Goal: Browse casually

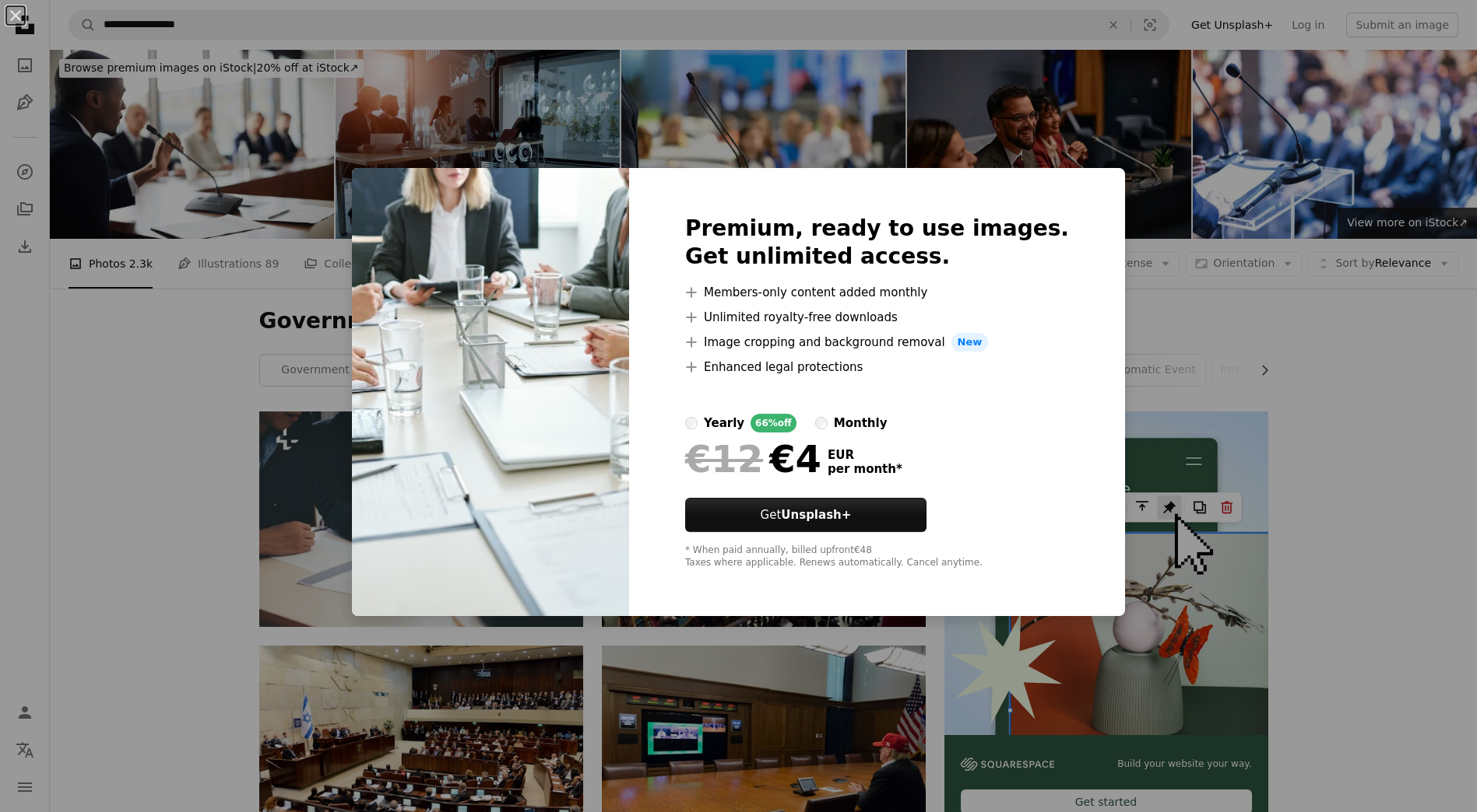
scroll to position [1401, 0]
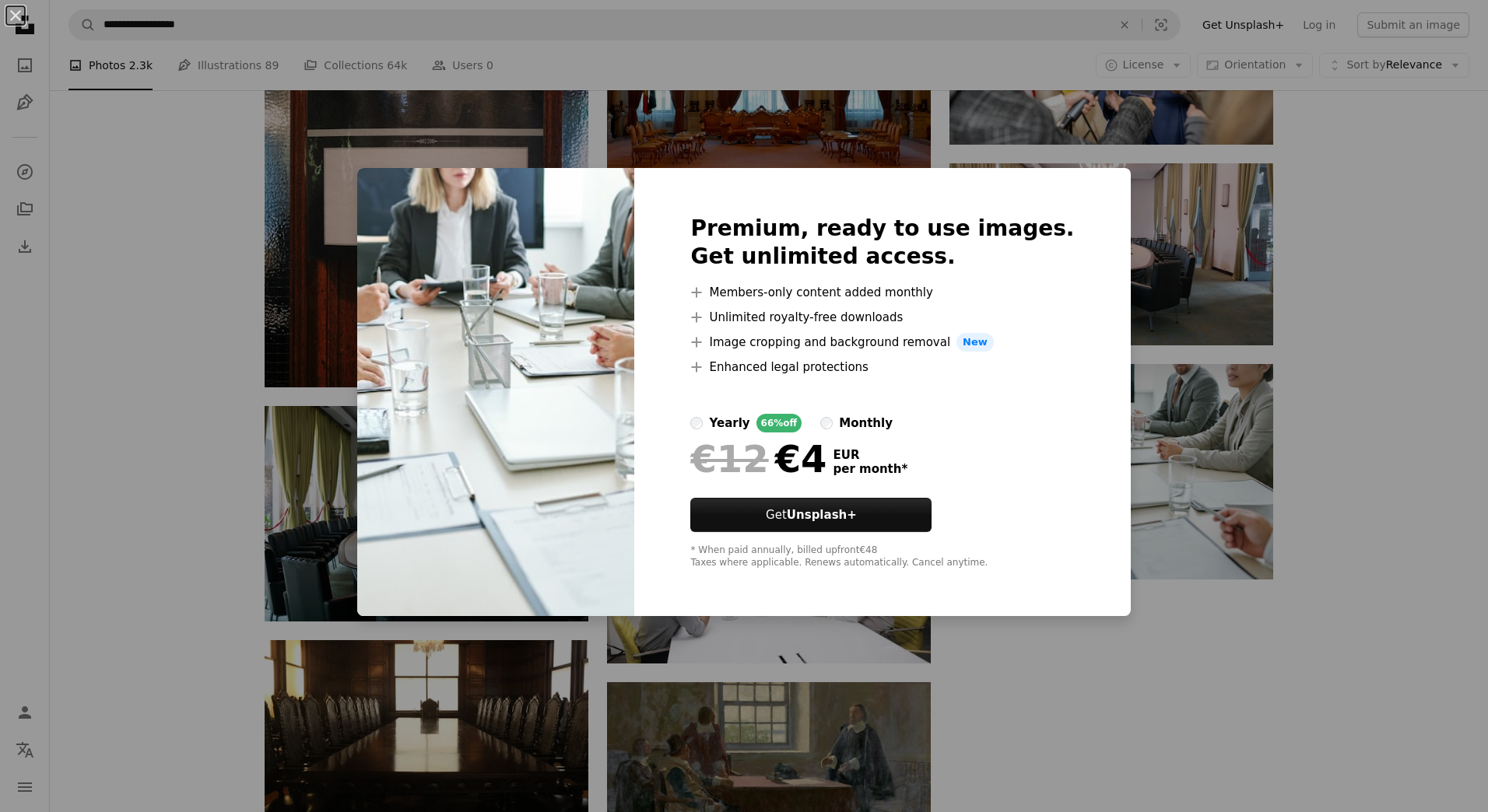
click at [1187, 593] on div "An X shape Premium, ready to use images. Get unlimited access. A plus sign Memb…" at bounding box center [744, 406] width 1488 height 812
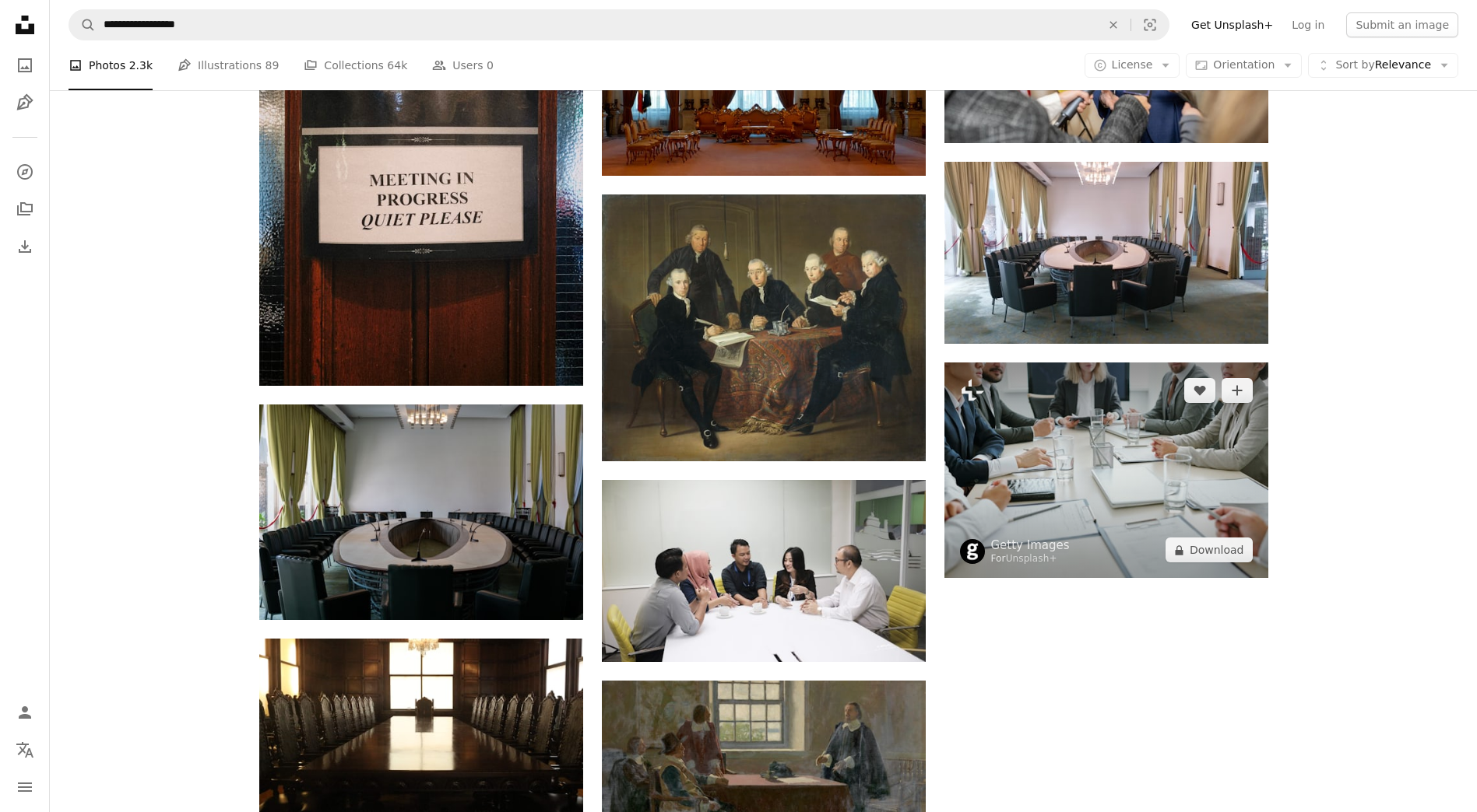
click at [1091, 446] on img at bounding box center [1106, 470] width 324 height 215
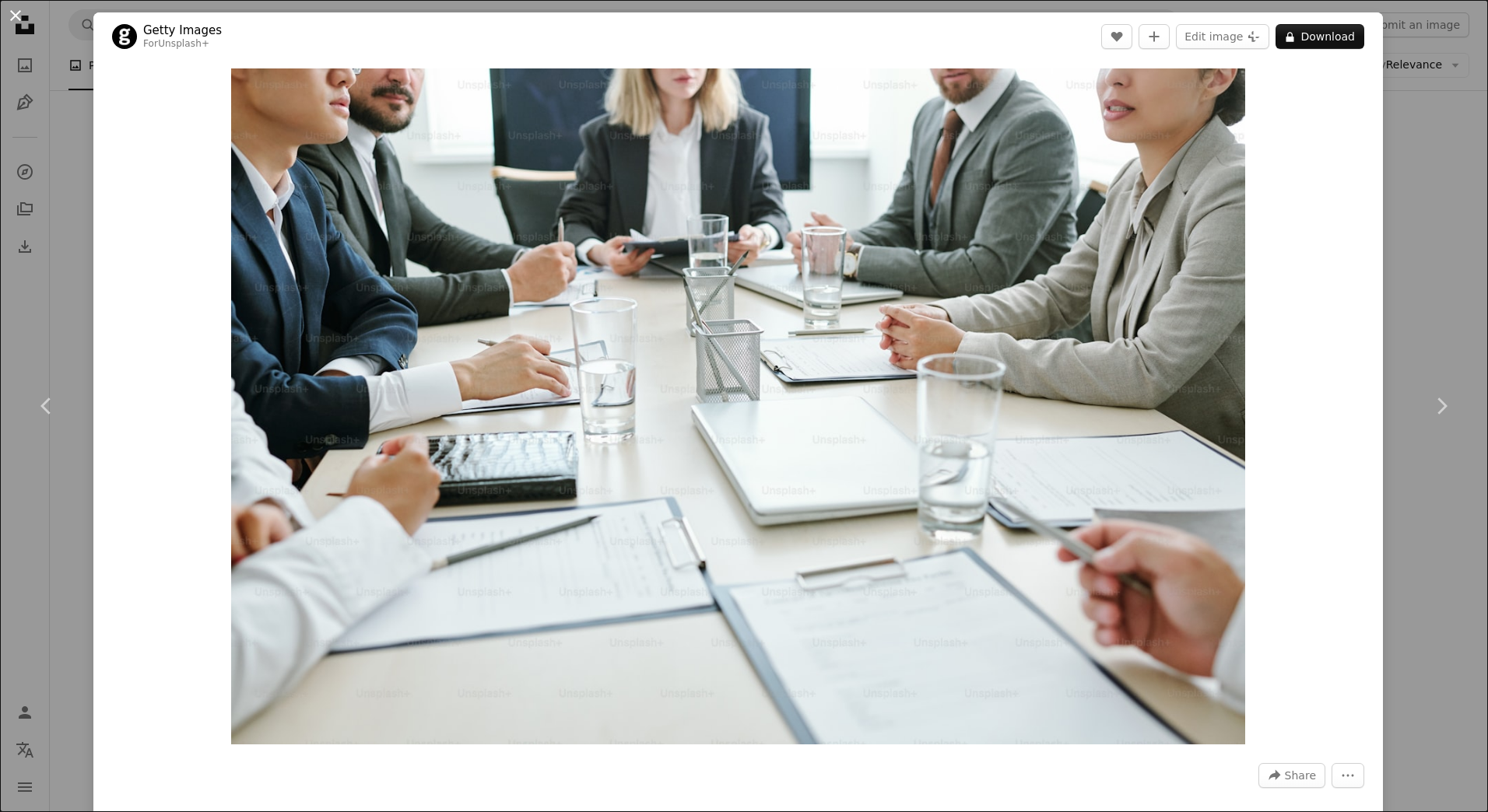
click at [11, 13] on button "An X shape" at bounding box center [16, 16] width 19 height 19
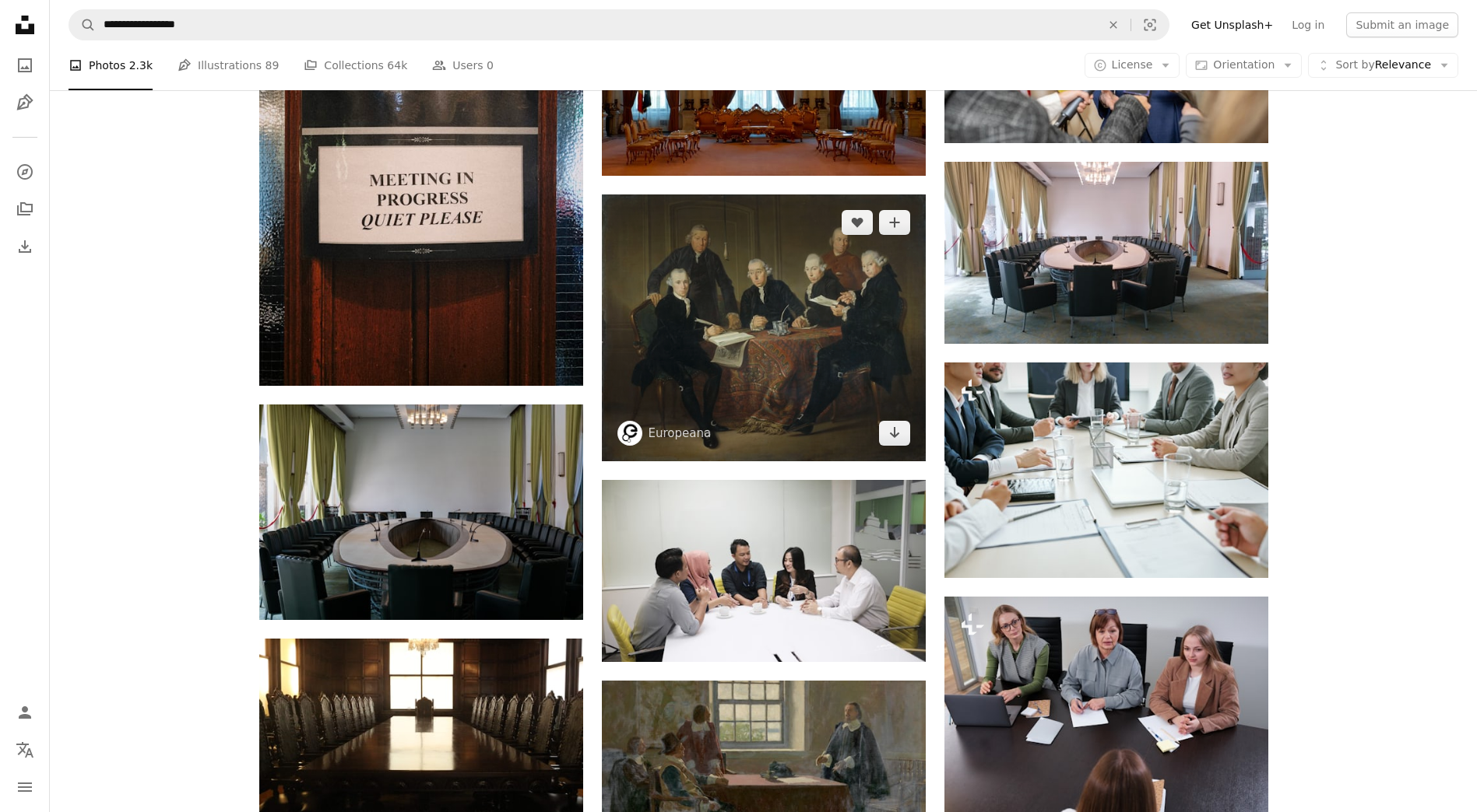
click at [765, 319] on img at bounding box center [763, 328] width 324 height 267
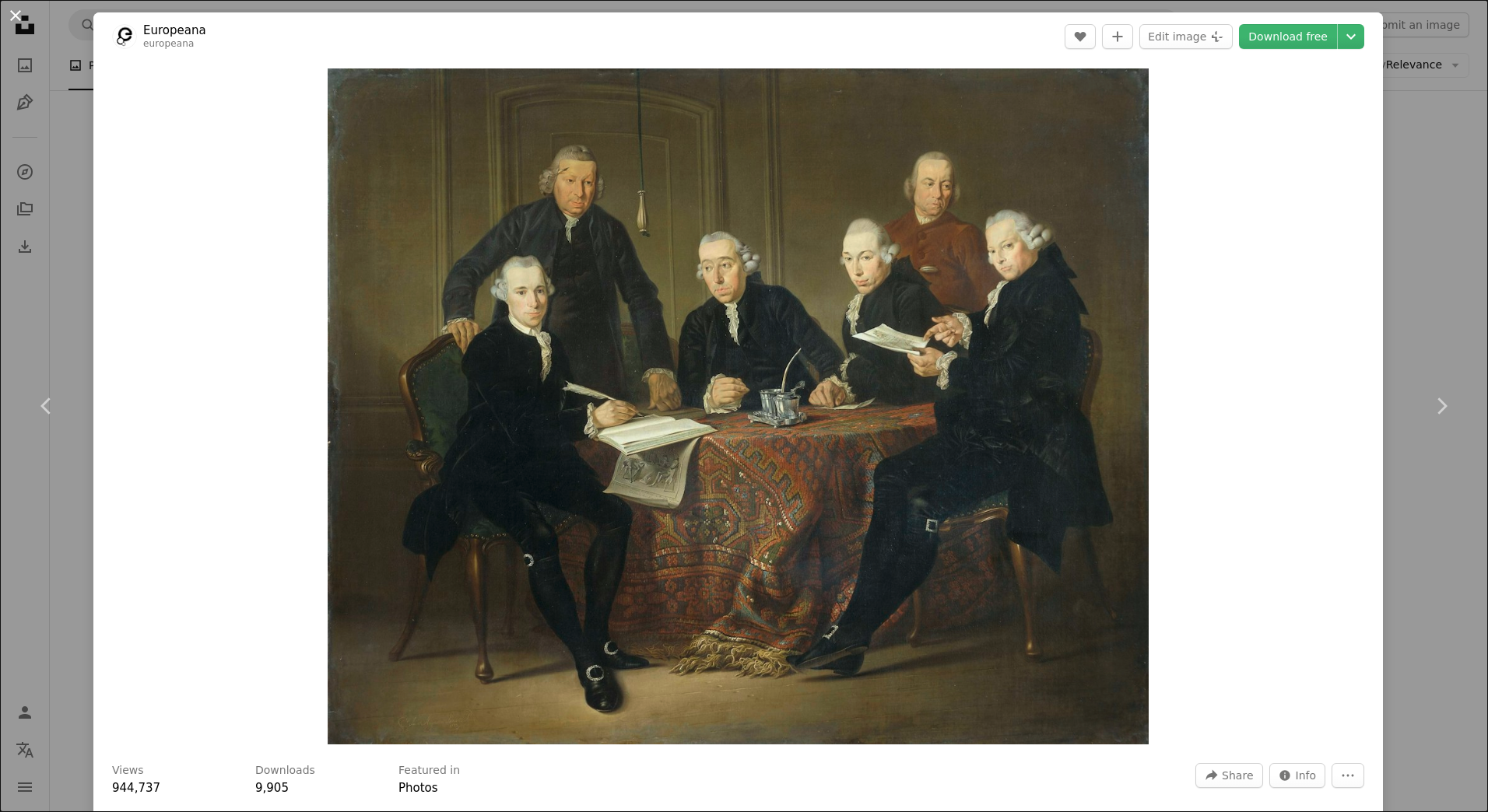
click at [18, 12] on button "An X shape" at bounding box center [16, 16] width 19 height 19
